Goal: Transaction & Acquisition: Purchase product/service

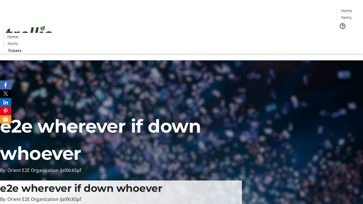
click at [341, 33] on span "Tickets" at bounding box center [348, 36] width 14 height 6
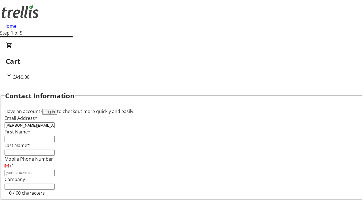
type input "[PERSON_NAME][EMAIL_ADDRESS][DOMAIN_NAME]"
type input "[PERSON_NAME]"
type input "Kutch"
